Goal: Check status: Check status

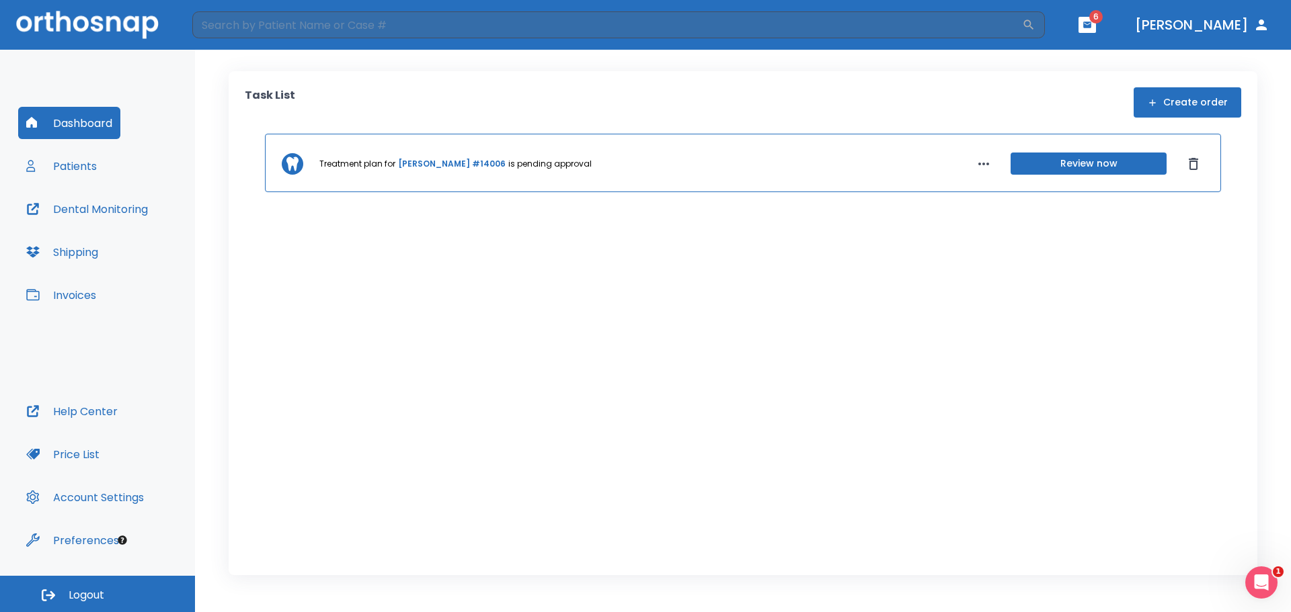
click at [82, 172] on button "Patients" at bounding box center [61, 166] width 87 height 32
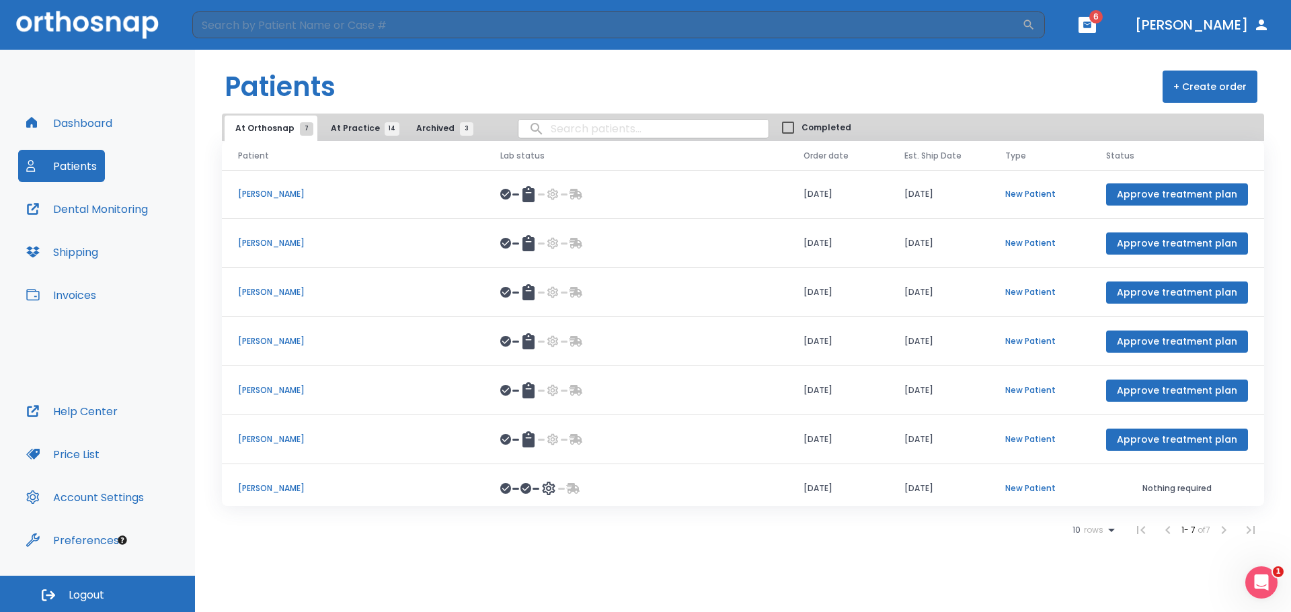
click at [251, 438] on p "[PERSON_NAME]" at bounding box center [353, 440] width 230 height 12
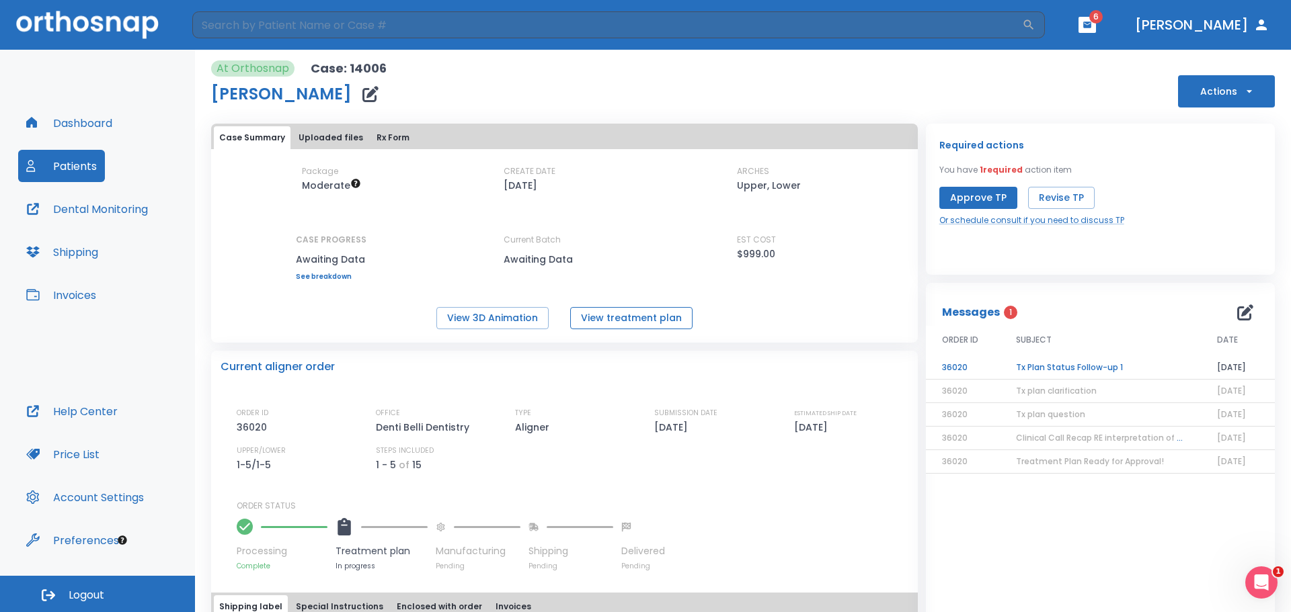
click at [594, 316] on button "View treatment plan" at bounding box center [631, 318] width 122 height 22
click at [509, 316] on button "View 3D Animation" at bounding box center [492, 318] width 112 height 22
click at [60, 161] on button "Patients" at bounding box center [61, 166] width 87 height 32
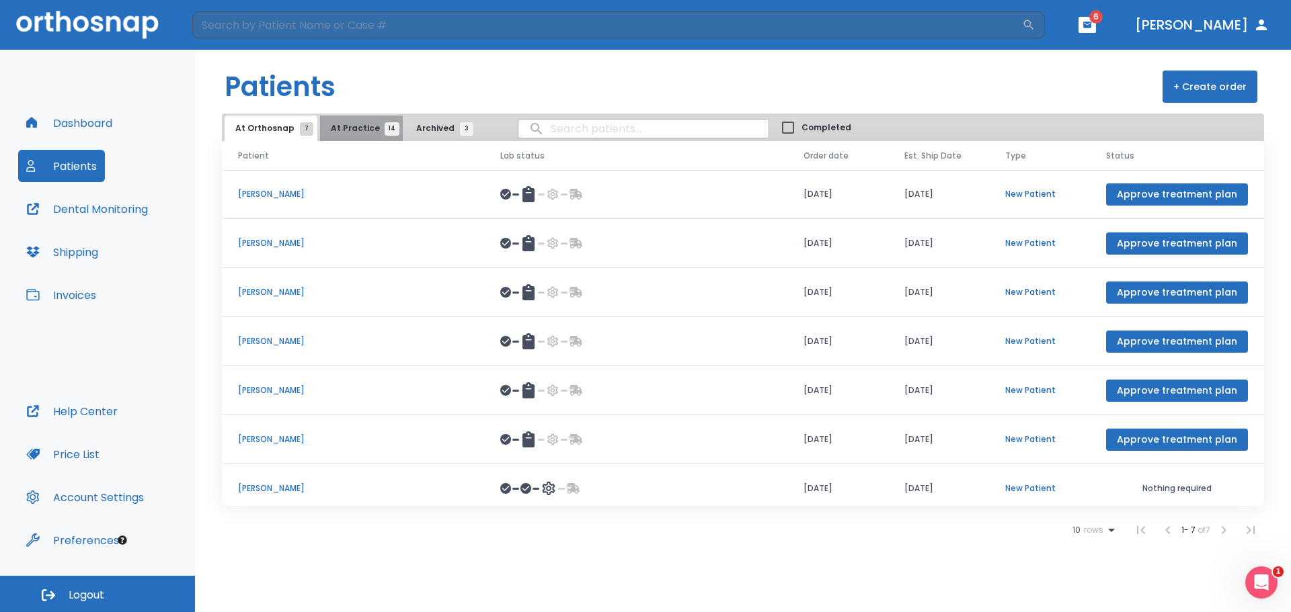
click at [357, 130] on span "At Practice 14" at bounding box center [361, 128] width 61 height 12
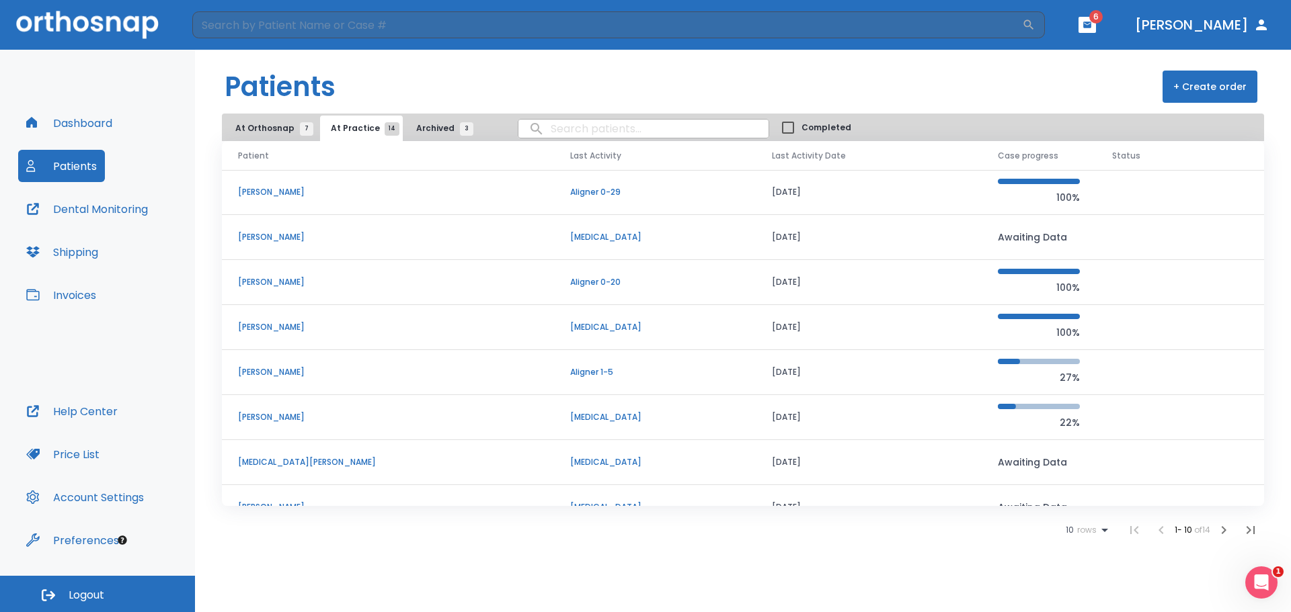
click at [268, 134] on button "At Orthosnap 7" at bounding box center [271, 129] width 93 height 26
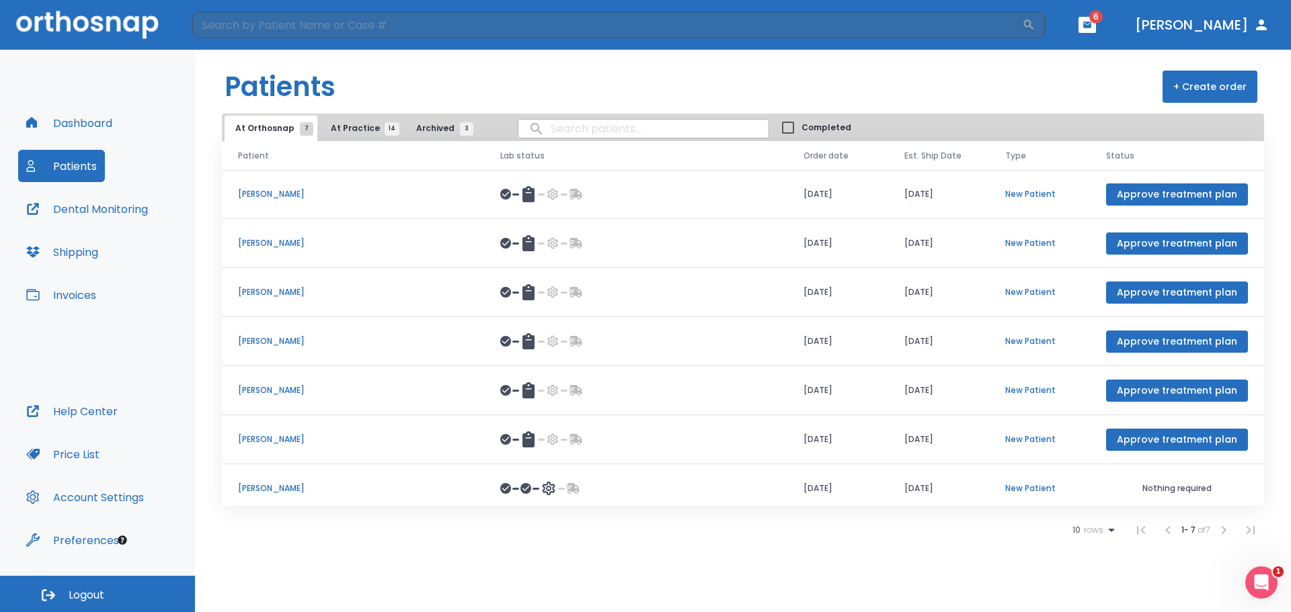
click at [416, 122] on span "Archived 3" at bounding box center [441, 128] width 50 height 12
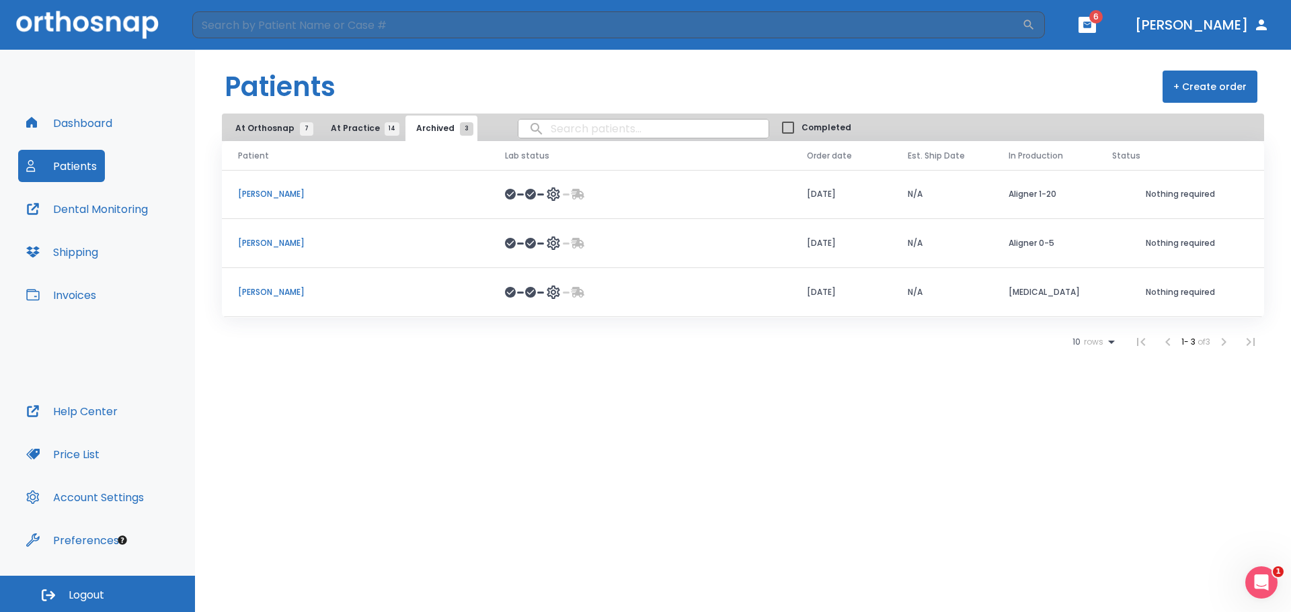
click at [356, 130] on span "At Practice 14" at bounding box center [361, 128] width 61 height 12
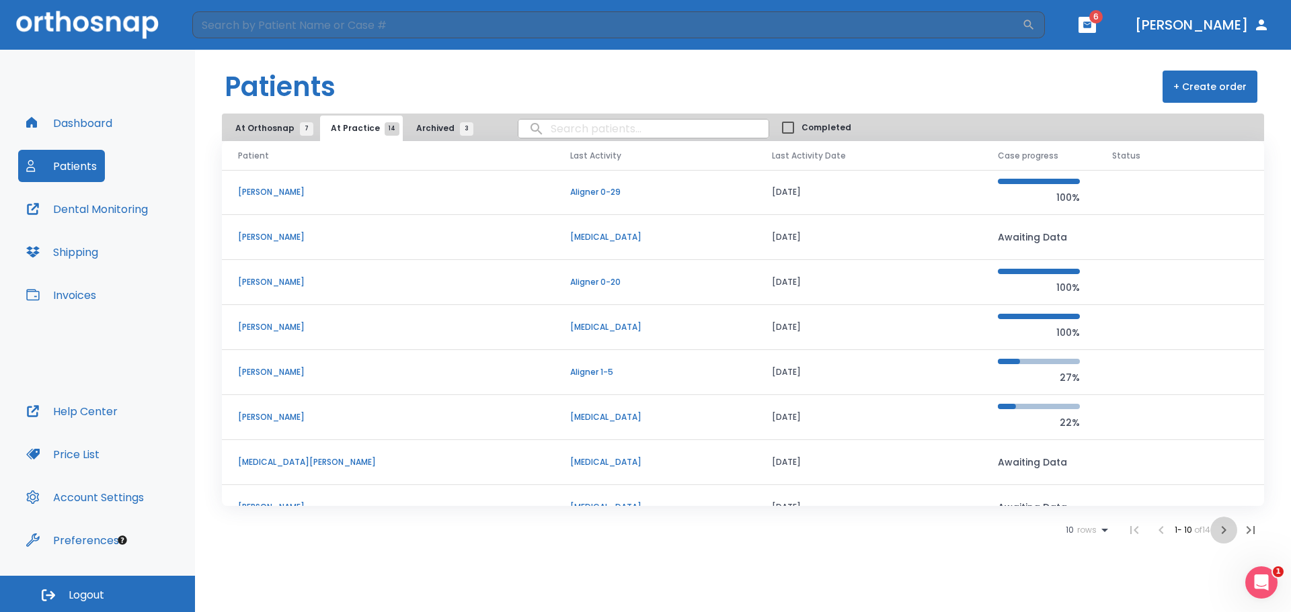
click at [1225, 532] on icon "button" at bounding box center [1224, 530] width 5 height 8
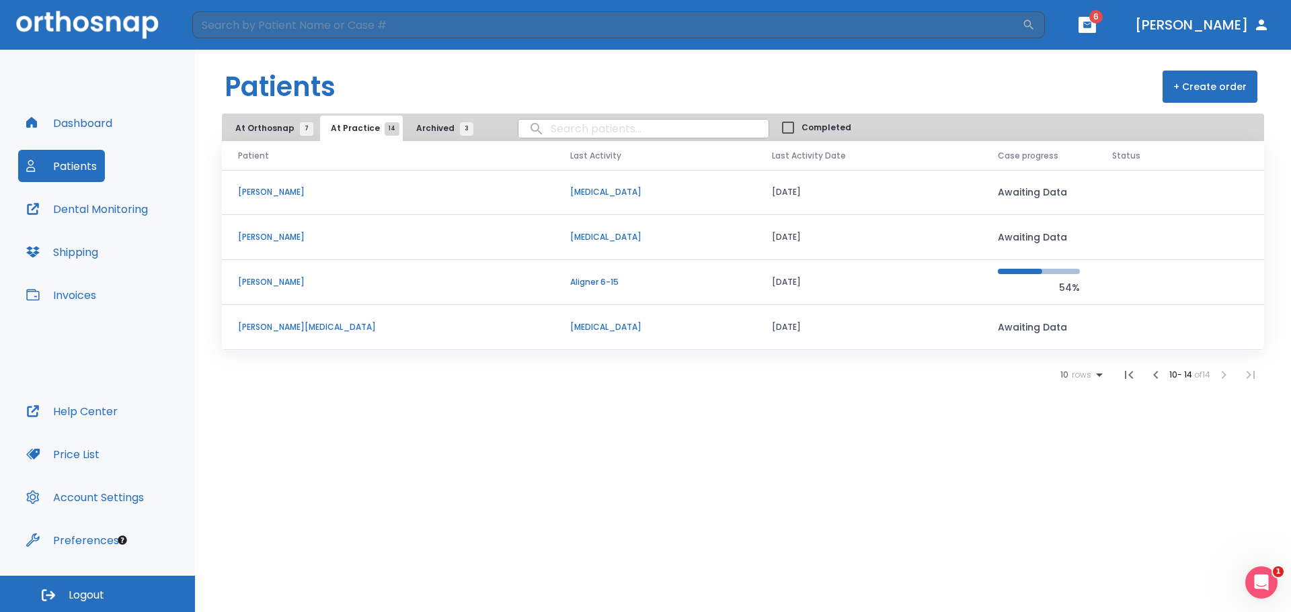
click at [272, 284] on p "[PERSON_NAME]" at bounding box center [388, 282] width 300 height 12
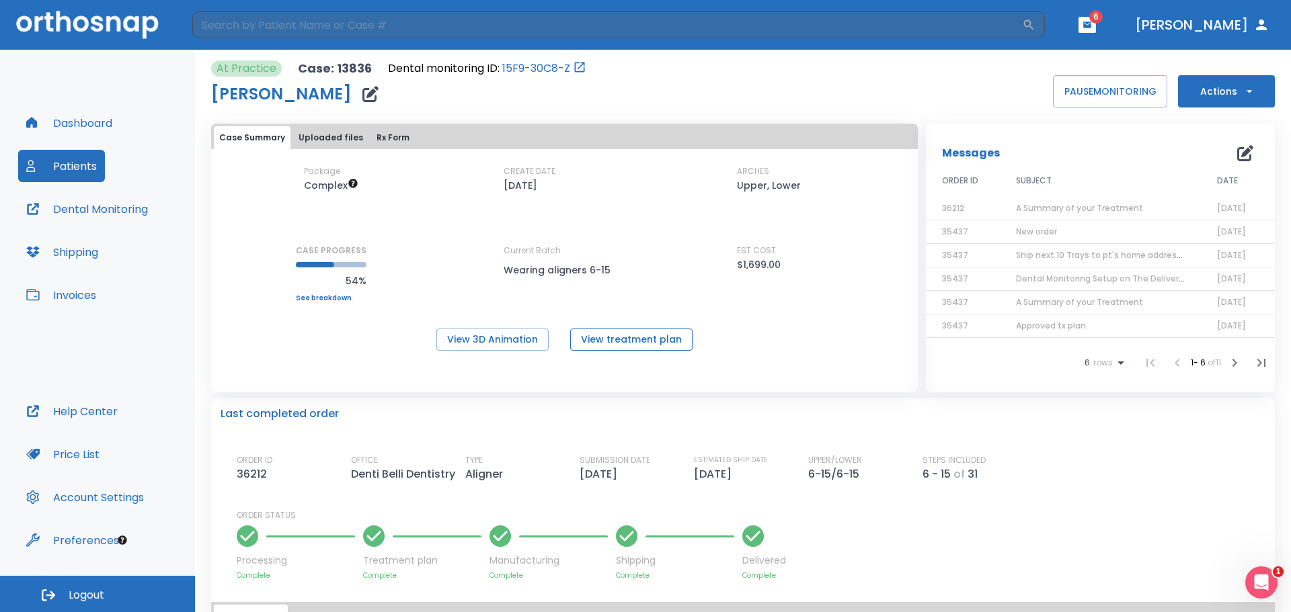
click at [594, 333] on button "View treatment plan" at bounding box center [631, 340] width 122 height 22
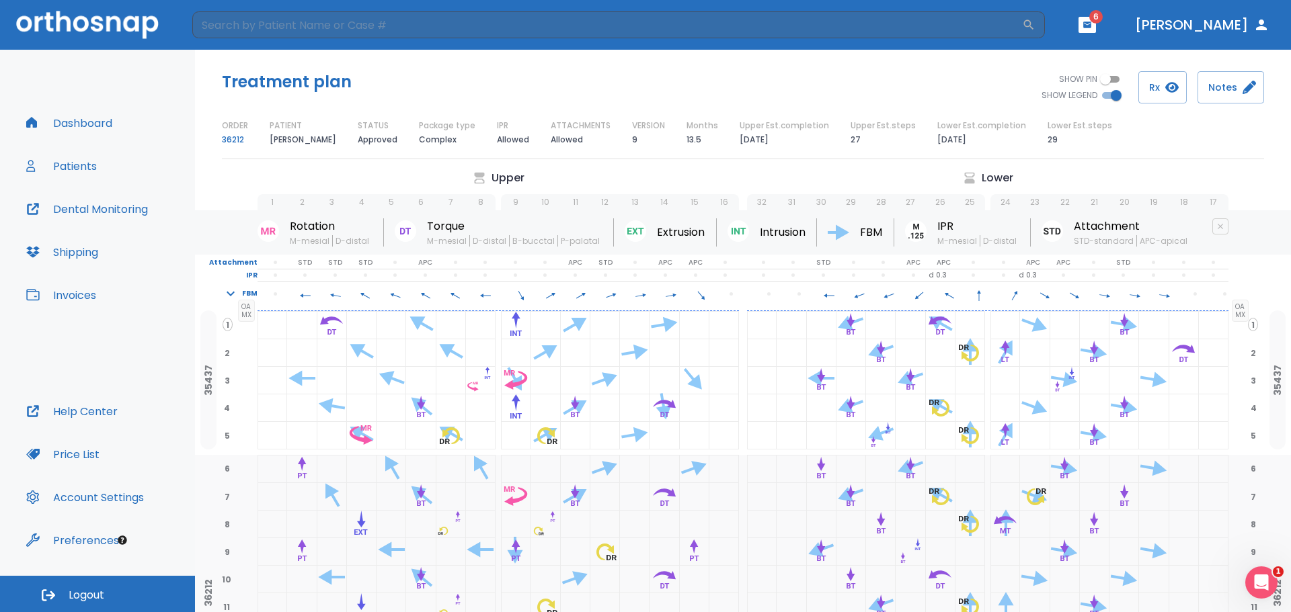
drag, startPoint x: 869, startPoint y: 145, endPoint x: 787, endPoint y: 161, distance: 82.9
click at [861, 143] on div "Upper Est.steps 27" at bounding box center [882, 134] width 65 height 28
drag, startPoint x: 716, startPoint y: 141, endPoint x: 698, endPoint y: 141, distance: 18.2
click at [698, 141] on div "Months 13.5" at bounding box center [702, 134] width 32 height 28
click at [711, 147] on div "Months 13.5" at bounding box center [702, 134] width 32 height 28
